Goal: Subscribe to service/newsletter

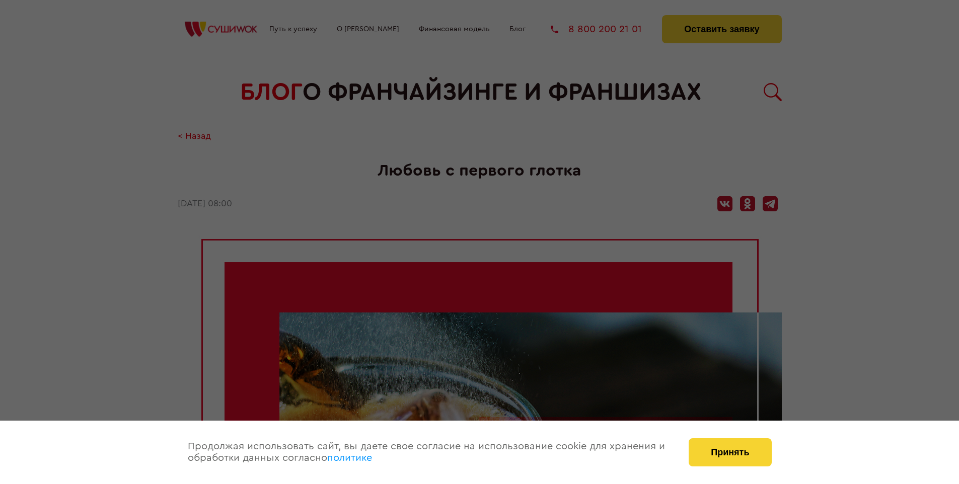
scroll to position [1282, 0]
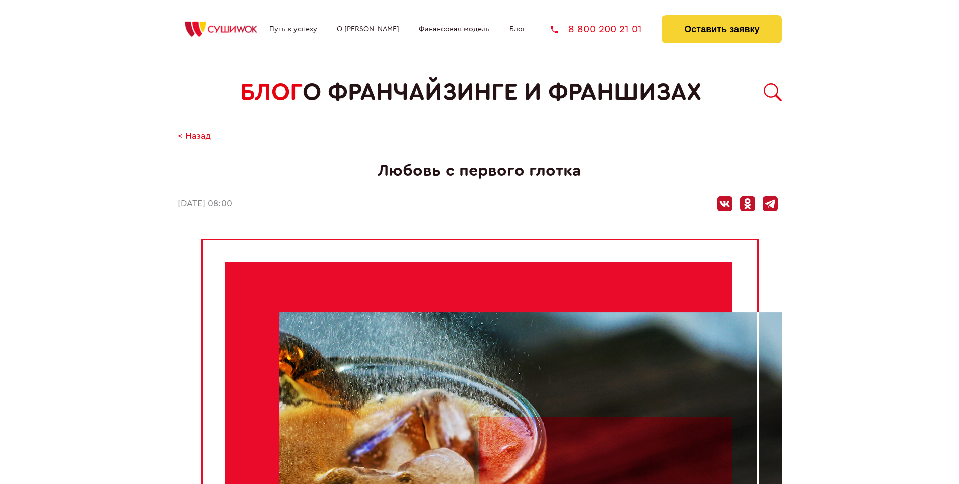
scroll to position [1282, 0]
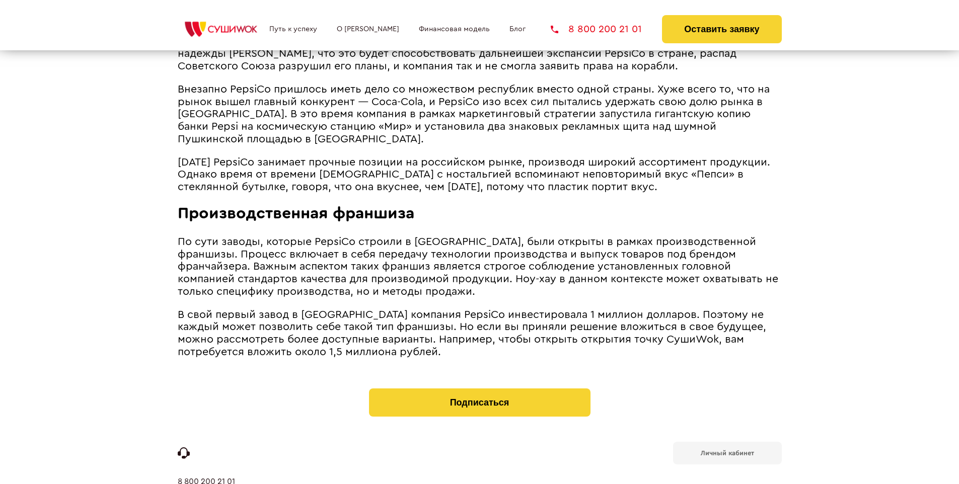
click at [727, 450] on b "Личный кабинет" at bounding box center [726, 453] width 53 height 7
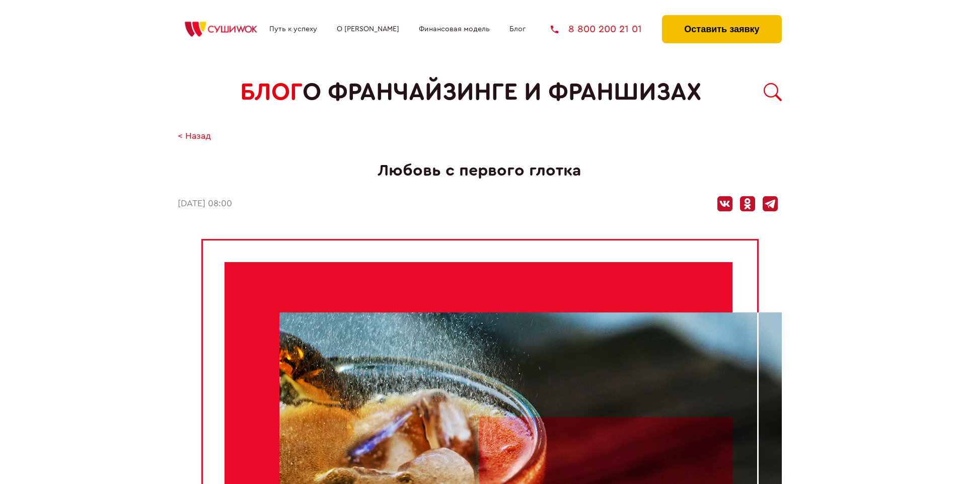
click at [721, 18] on button "Оставить заявку" at bounding box center [721, 29] width 119 height 28
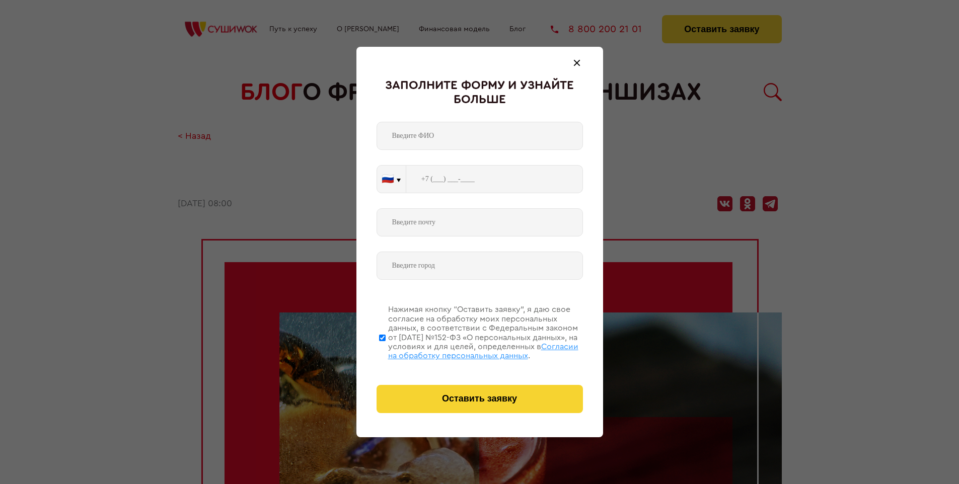
click at [466, 350] on span "Согласии на обработку персональных данных" at bounding box center [483, 351] width 190 height 17
click at [385, 350] on input "Нажимая кнопку “Оставить заявку”, я даю свое согласие на обработку моих персона…" at bounding box center [382, 337] width 7 height 81
checkbox input "false"
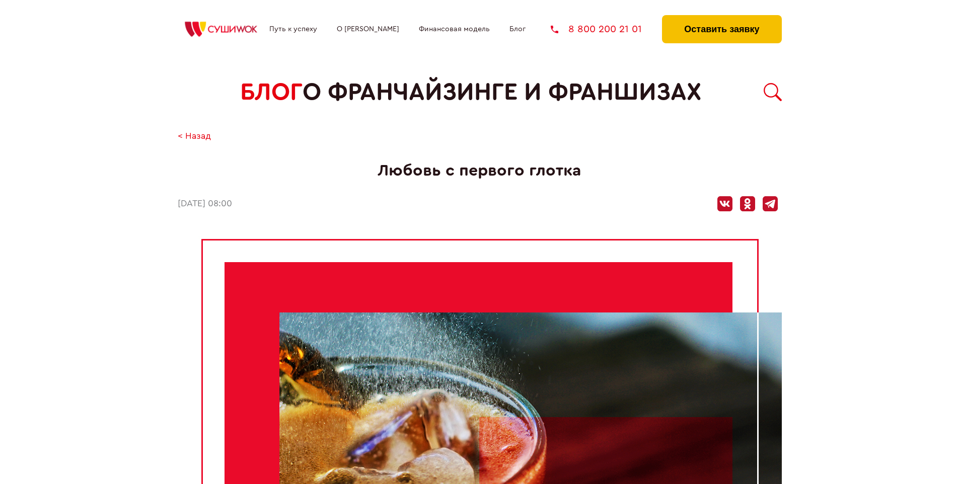
click at [721, 18] on button "Оставить заявку" at bounding box center [721, 29] width 119 height 28
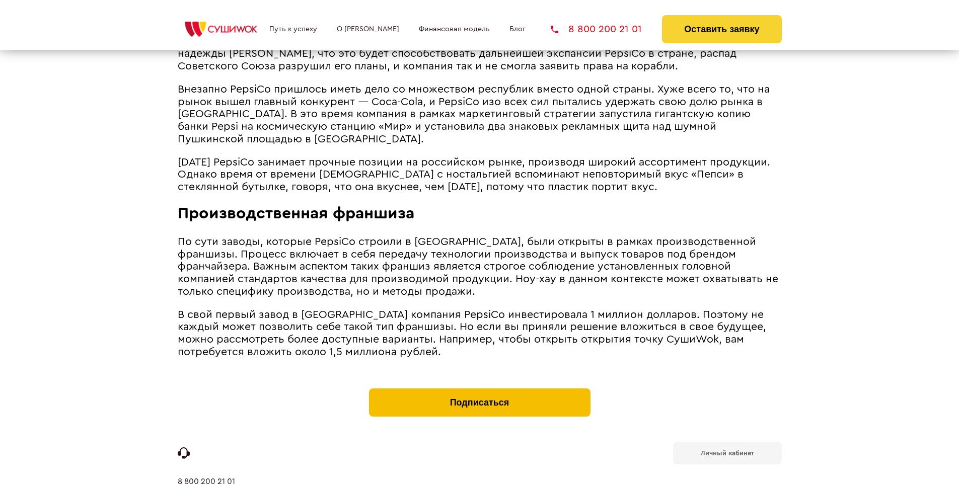
click at [479, 388] on button "Подписаться" at bounding box center [479, 402] width 221 height 28
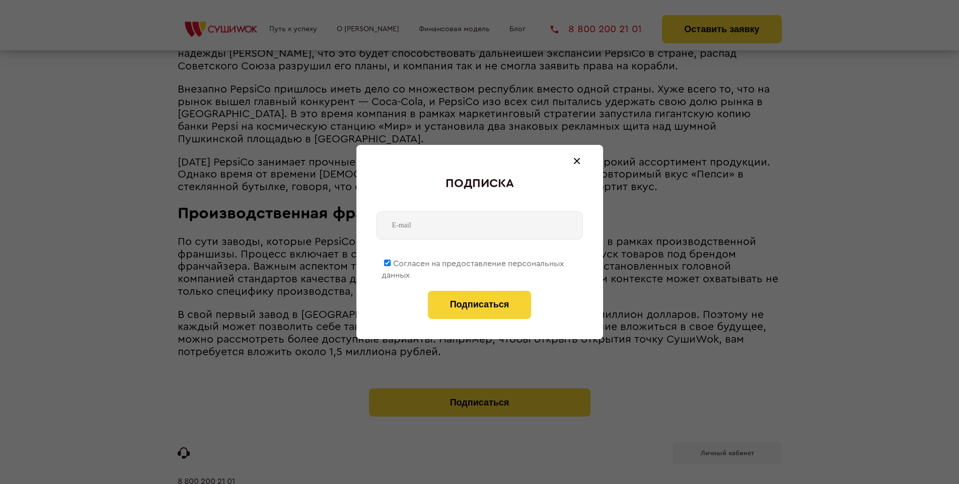
click at [473, 262] on span "Согласен на предоставление персональных данных" at bounding box center [472, 270] width 182 height 20
click at [390, 262] on input "Согласен на предоставление персональных данных" at bounding box center [387, 263] width 7 height 7
checkbox input "false"
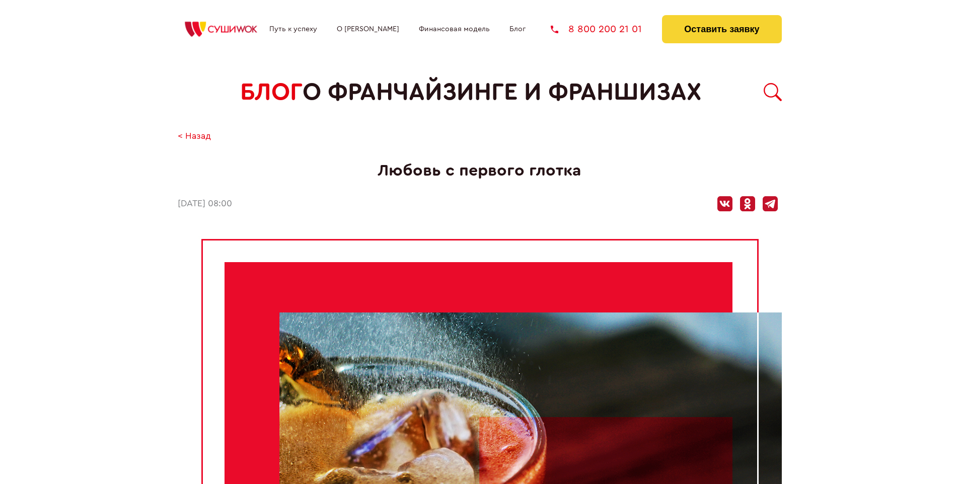
scroll to position [1282, 0]
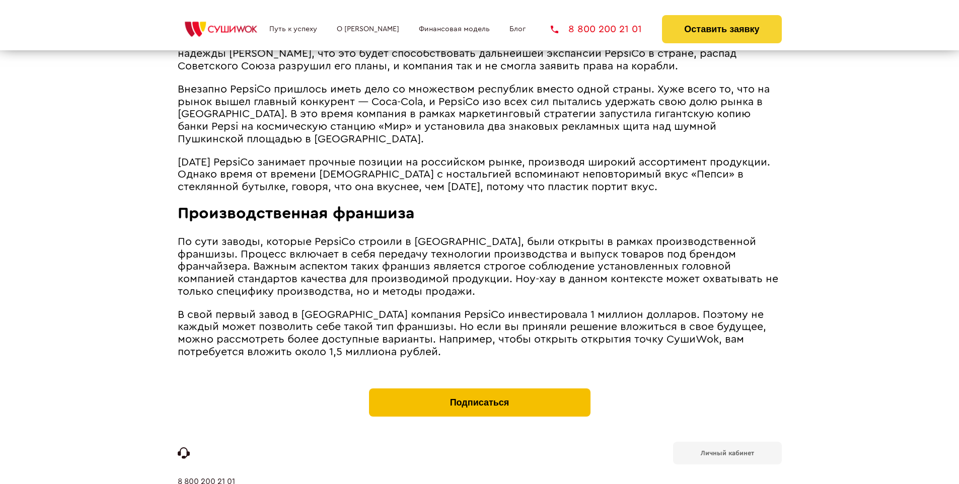
click at [479, 388] on button "Подписаться" at bounding box center [479, 402] width 221 height 28
